Goal: Task Accomplishment & Management: Use online tool/utility

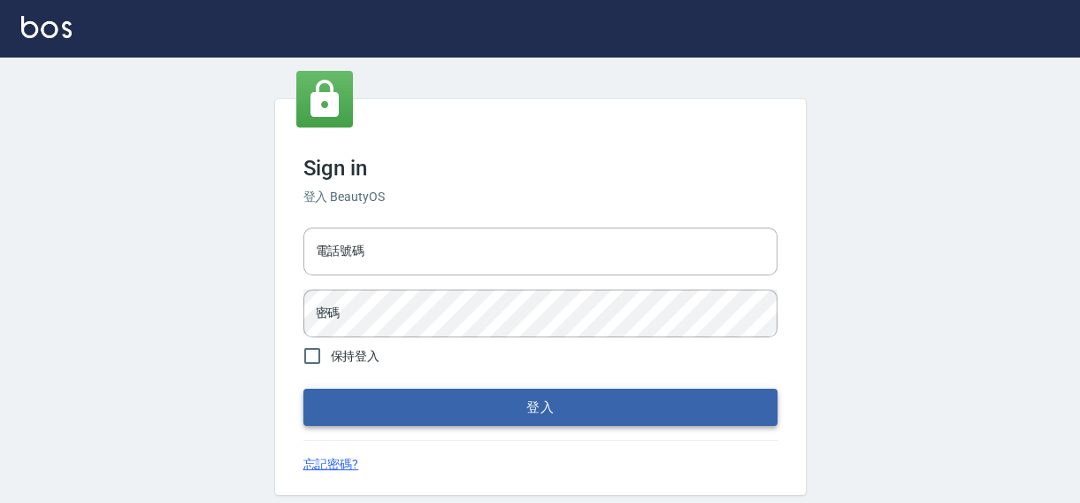
type input "0422211177"
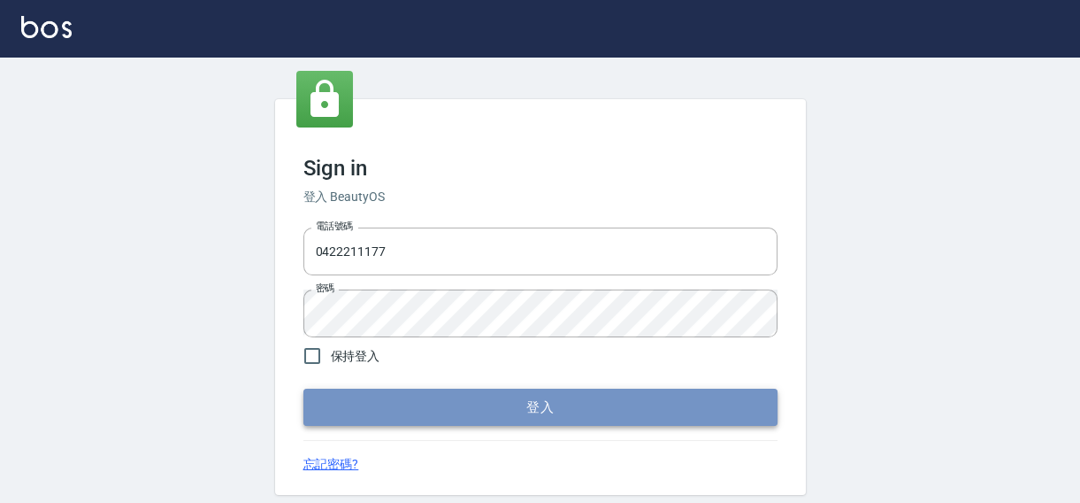
click at [464, 416] on button "登入" at bounding box center [540, 406] width 474 height 37
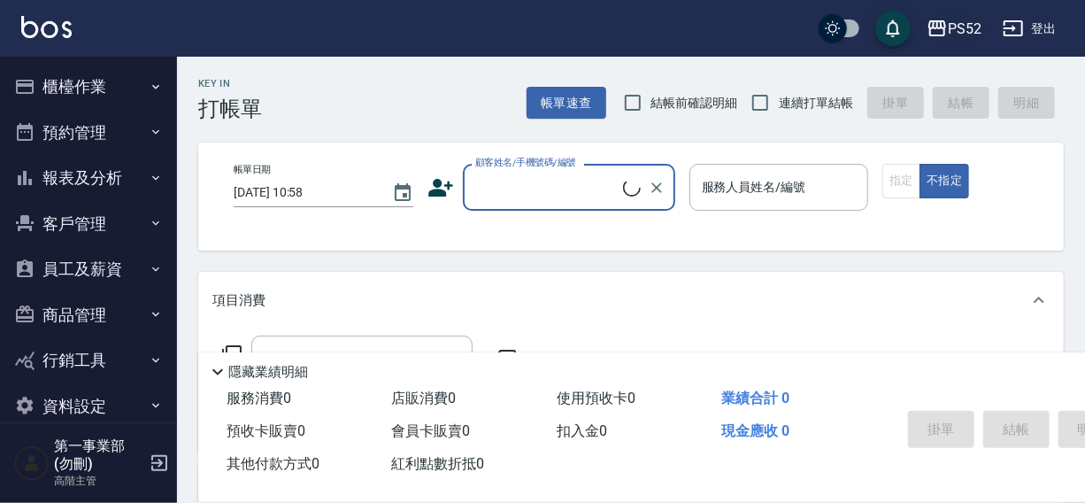
click at [975, 24] on div "PS52" at bounding box center [965, 29] width 34 height 22
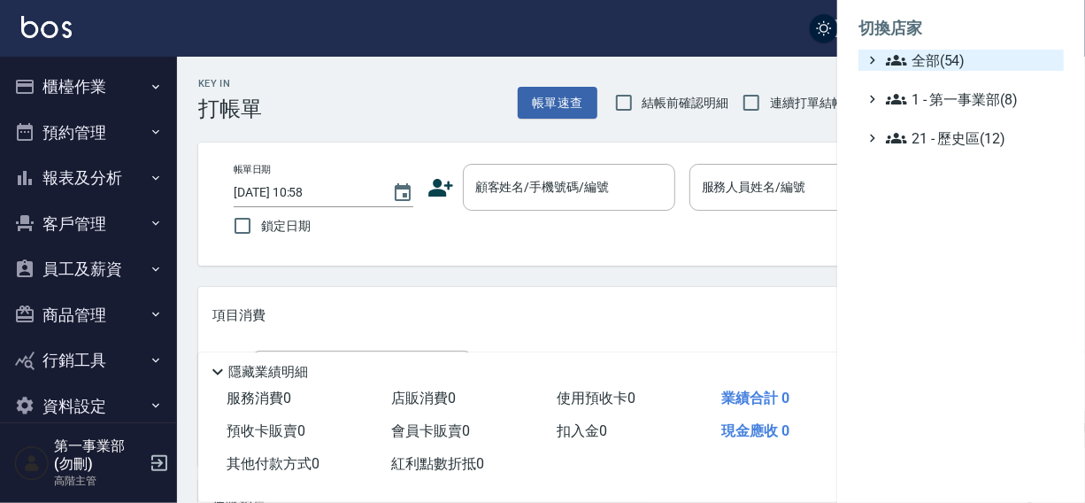
click at [961, 63] on span "全部(54)" at bounding box center [971, 60] width 171 height 21
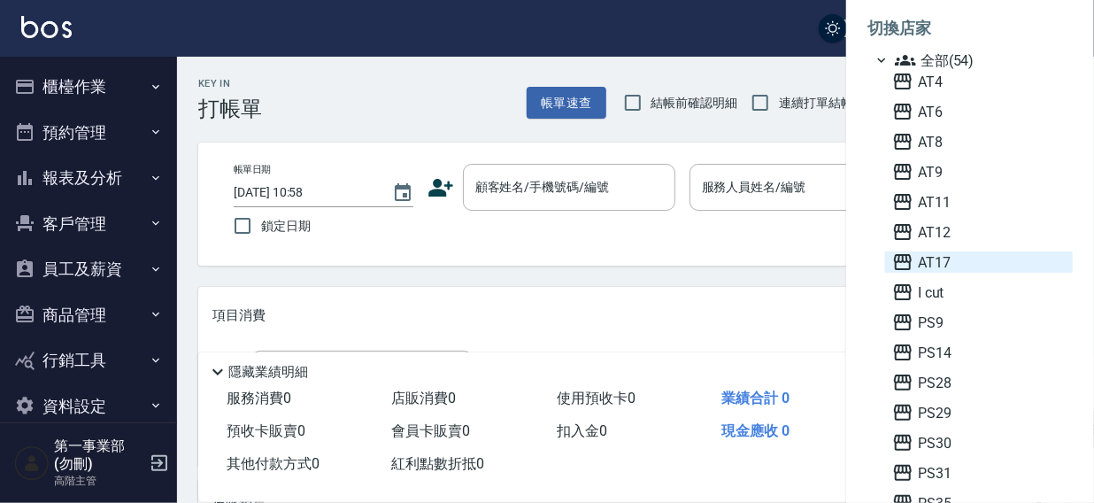
click at [949, 259] on span "AT17" at bounding box center [978, 261] width 173 height 21
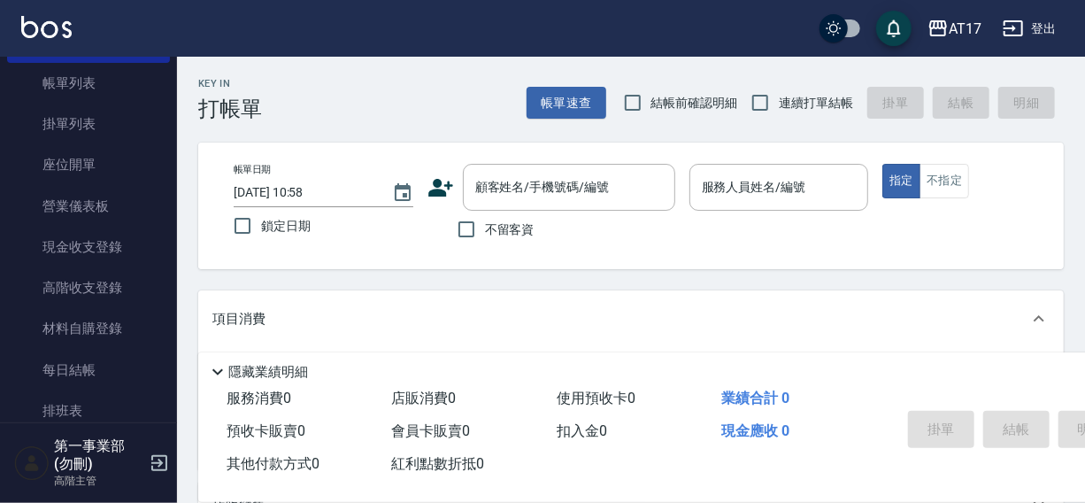
scroll to position [101, 0]
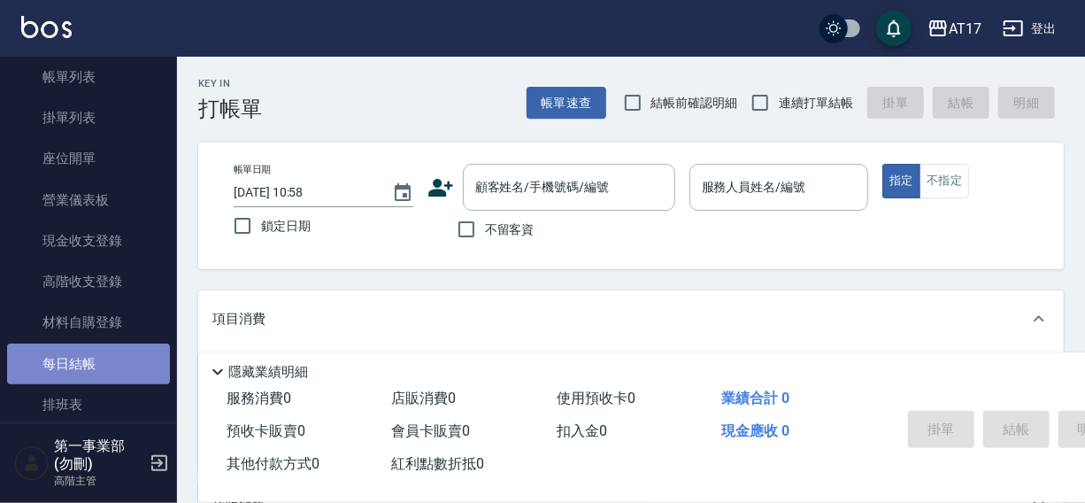
click at [88, 363] on link "每日結帳" at bounding box center [88, 363] width 163 height 41
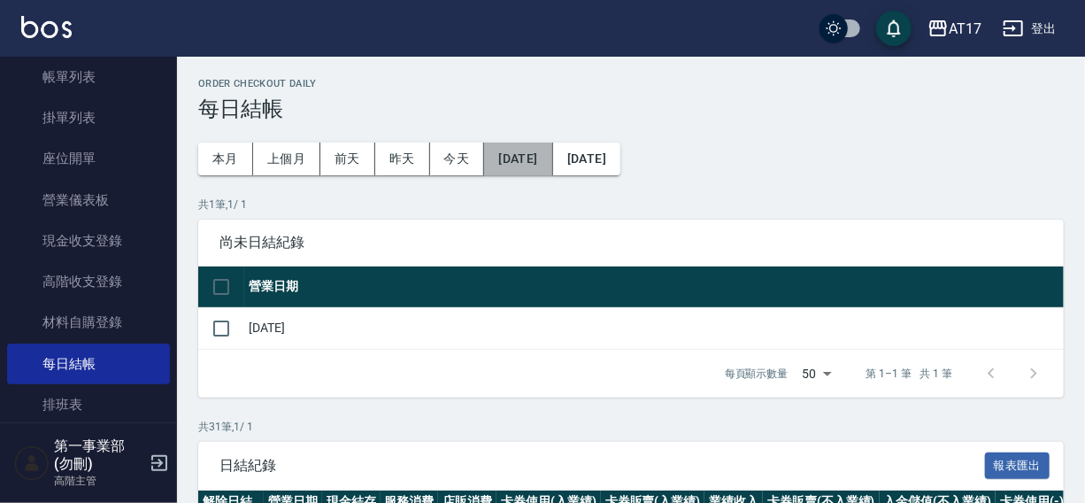
click at [522, 164] on button "[DATE]" at bounding box center [518, 158] width 68 height 33
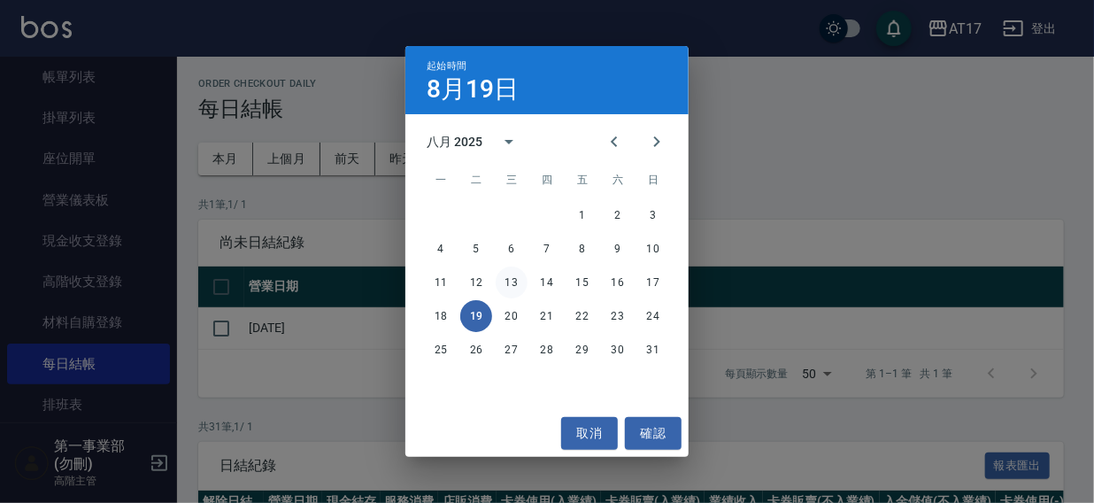
click at [513, 282] on button "13" at bounding box center [511, 282] width 32 height 32
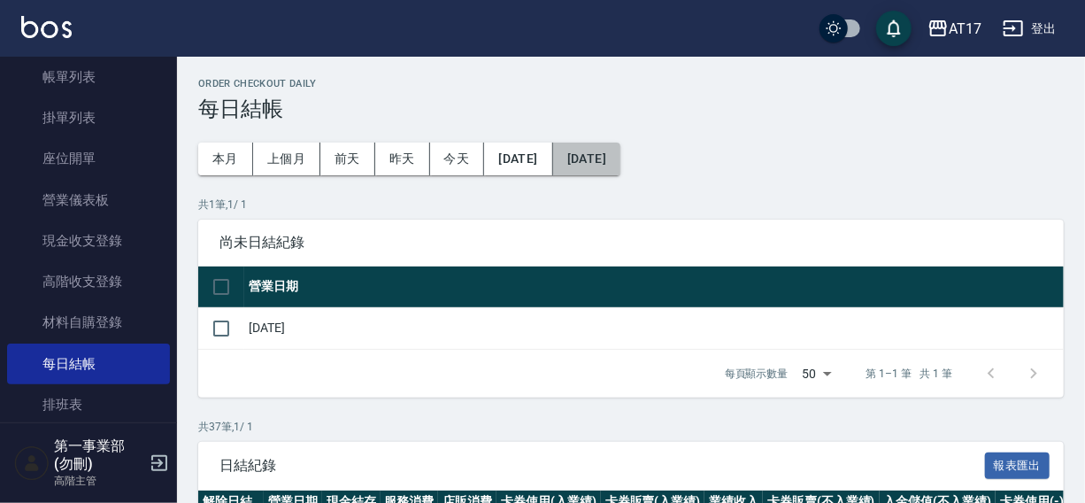
click at [612, 151] on button "[DATE]" at bounding box center [586, 158] width 67 height 33
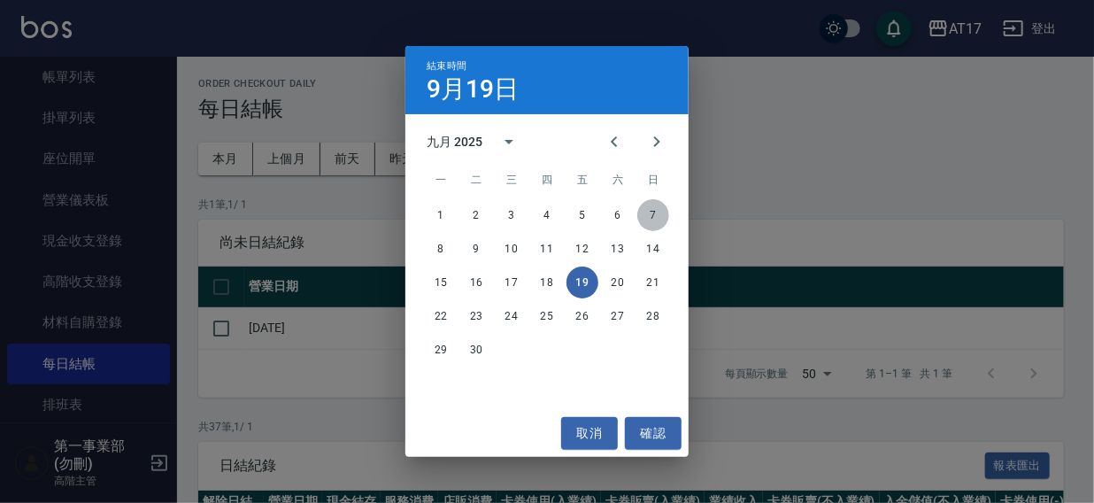
click at [650, 211] on button "7" at bounding box center [653, 215] width 32 height 32
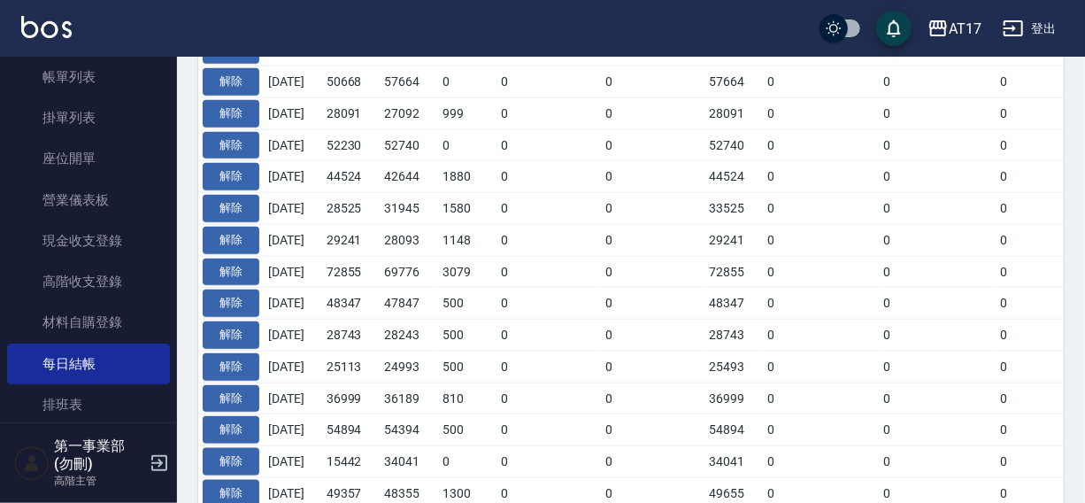
scroll to position [894, 0]
